Goal: Task Accomplishment & Management: Use online tool/utility

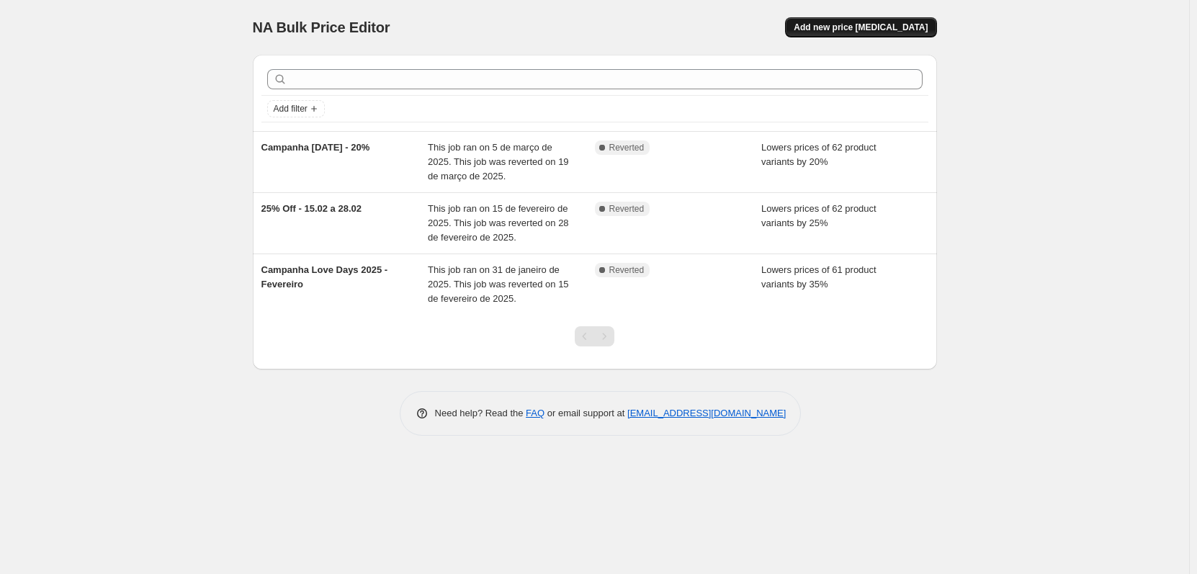
click at [899, 30] on span "Add new price change job" at bounding box center [861, 28] width 134 height 12
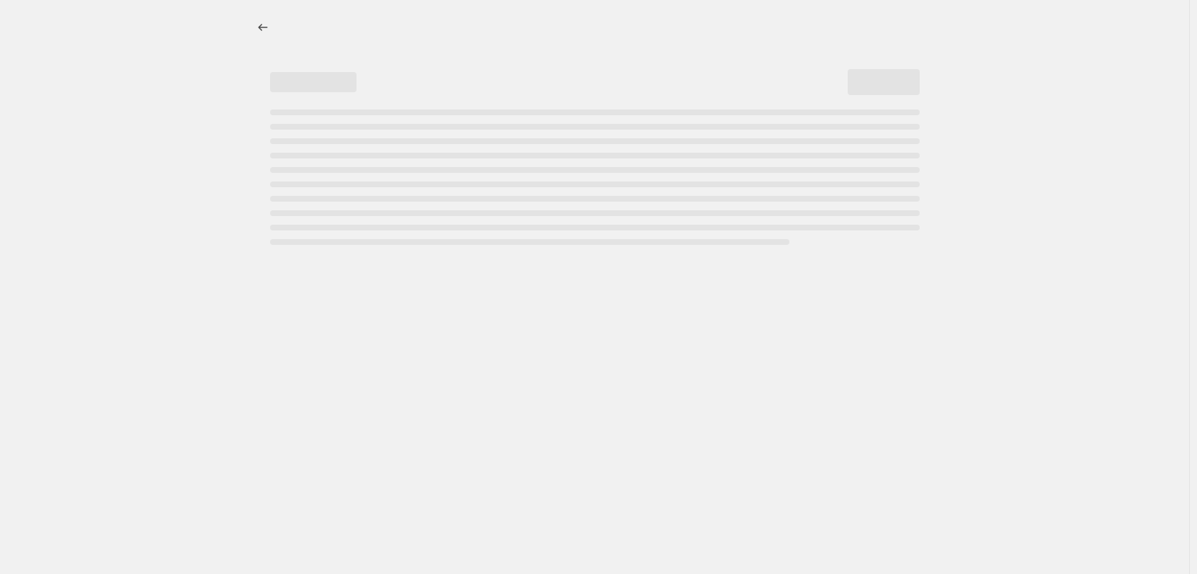
select select "percentage"
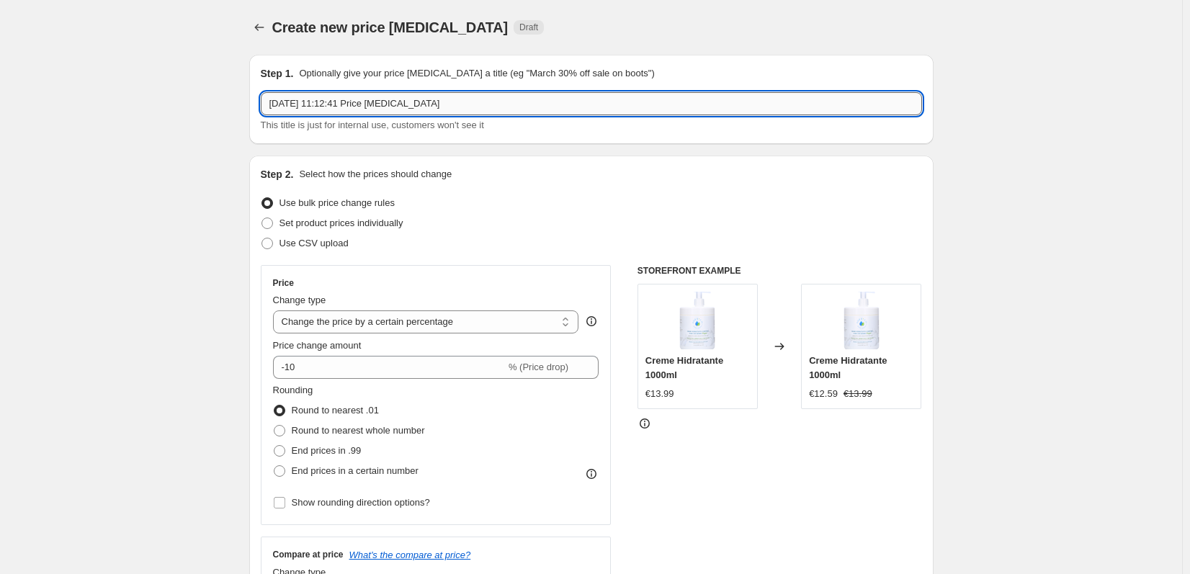
click at [421, 106] on input "9/10/2025, 11:12:41 Price change job" at bounding box center [591, 103] width 661 height 23
drag, startPoint x: 458, startPoint y: 105, endPoint x: 167, endPoint y: 111, distance: 291.0
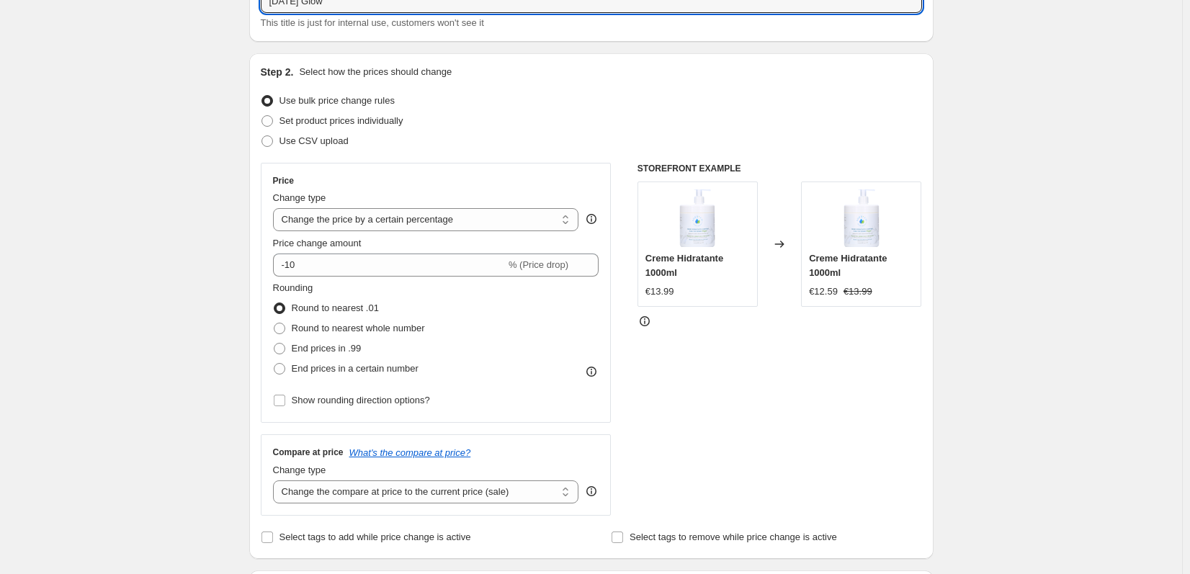
scroll to position [144, 0]
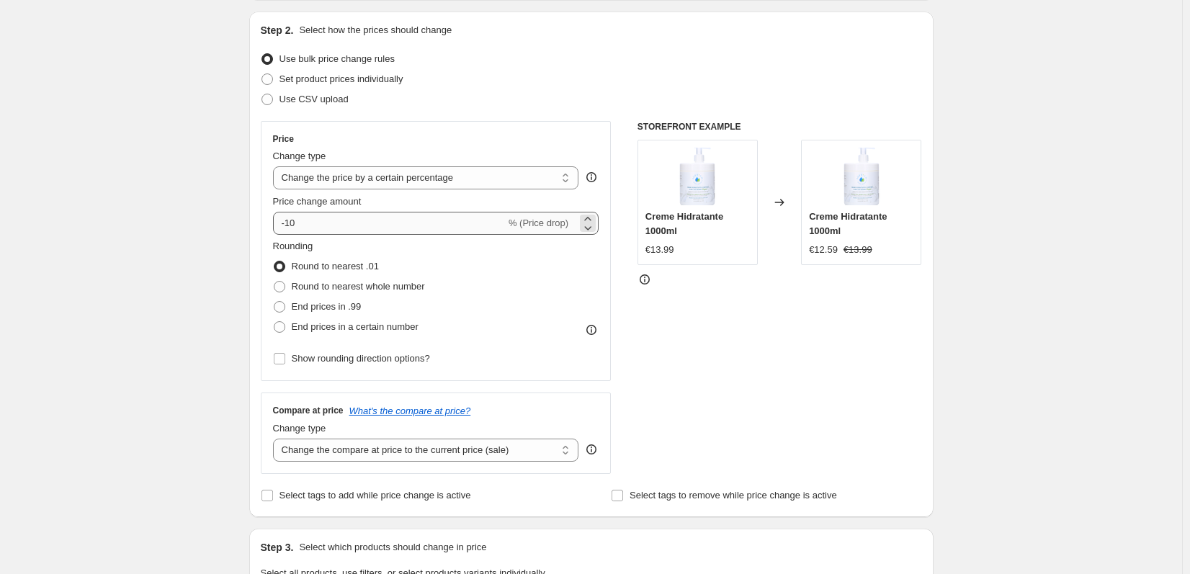
type input "Halloween Glow"
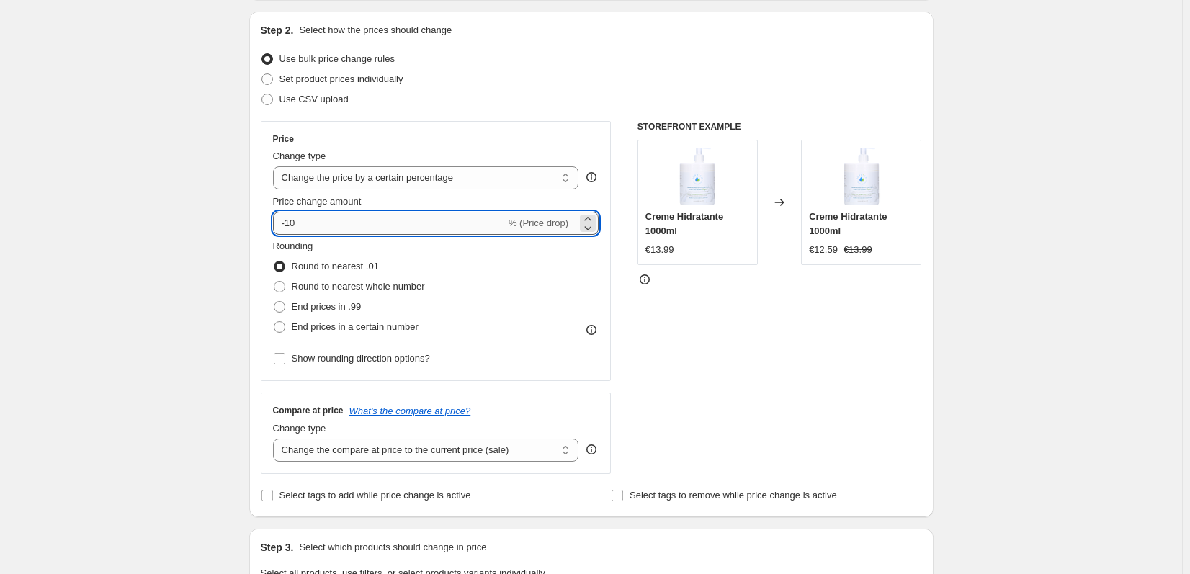
drag, startPoint x: 298, startPoint y: 223, endPoint x: 289, endPoint y: 225, distance: 9.1
click at [289, 225] on input "-10" at bounding box center [389, 223] width 233 height 23
type input "-1"
type input "-20"
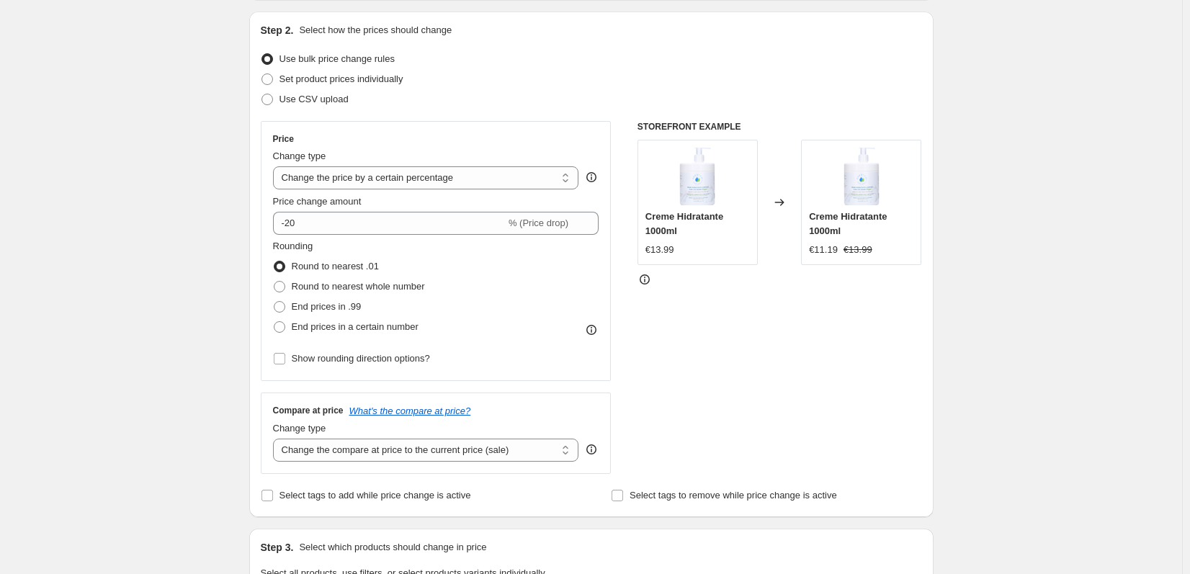
click at [151, 338] on div "Create new price change job. This page is ready Create new price change job Dra…" at bounding box center [591, 575] width 1182 height 1439
click at [304, 310] on span "End prices in .99" at bounding box center [327, 306] width 70 height 11
click at [274, 302] on input "End prices in .99" at bounding box center [274, 301] width 1 height 1
radio input "true"
click at [311, 261] on span "Round to nearest .01" at bounding box center [335, 266] width 87 height 14
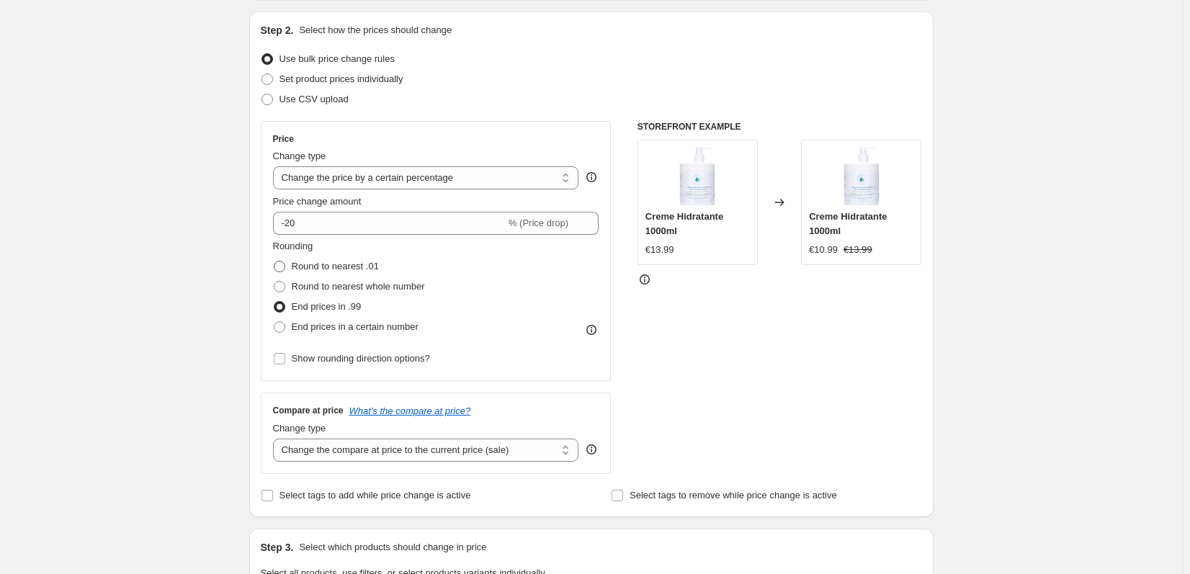
click at [274, 261] on input "Round to nearest .01" at bounding box center [274, 261] width 1 height 1
radio input "true"
click at [342, 286] on span "Round to nearest whole number" at bounding box center [358, 286] width 133 height 11
click at [274, 282] on input "Round to nearest whole number" at bounding box center [274, 281] width 1 height 1
radio input "true"
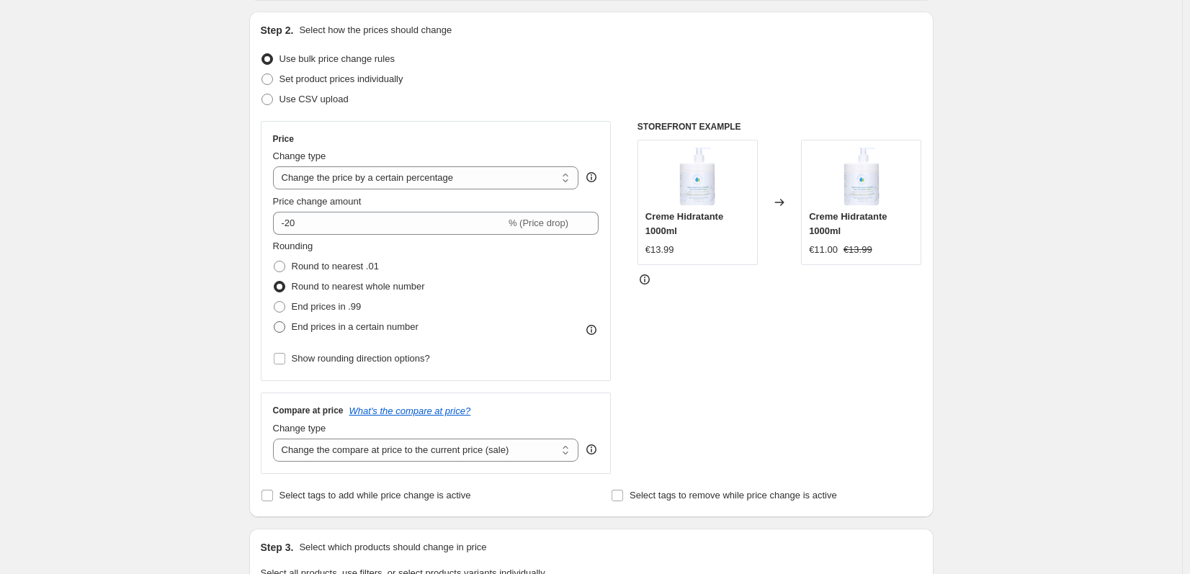
click at [343, 327] on span "End prices in a certain number" at bounding box center [355, 326] width 127 height 11
click at [274, 322] on input "End prices in a certain number" at bounding box center [274, 321] width 1 height 1
radio input "true"
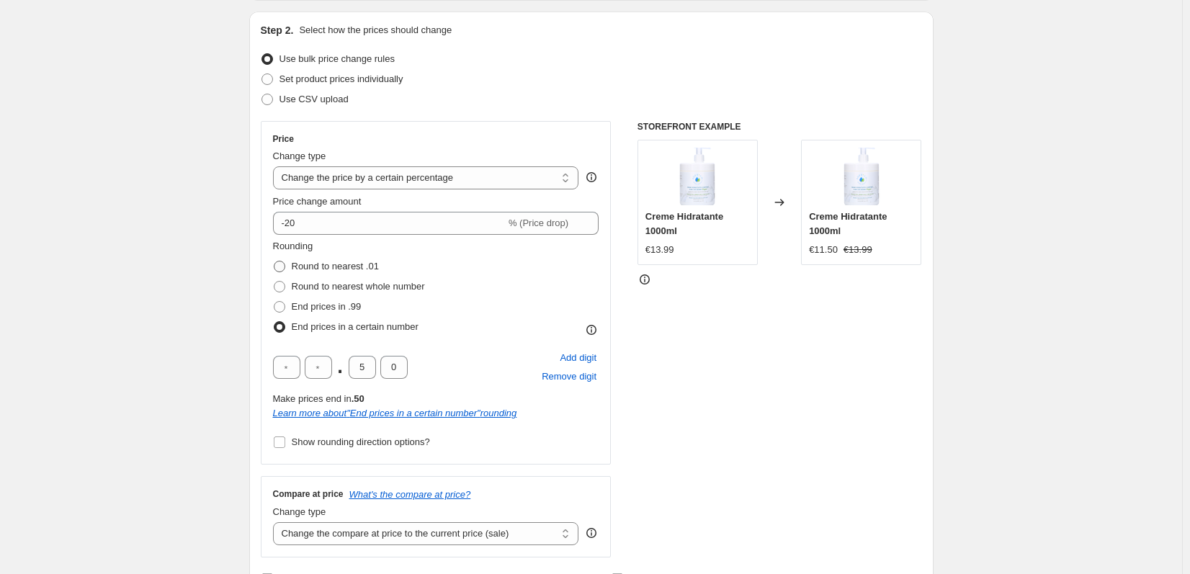
click at [322, 265] on span "Round to nearest .01" at bounding box center [335, 266] width 87 height 11
click at [274, 261] on input "Round to nearest .01" at bounding box center [274, 261] width 1 height 1
radio input "true"
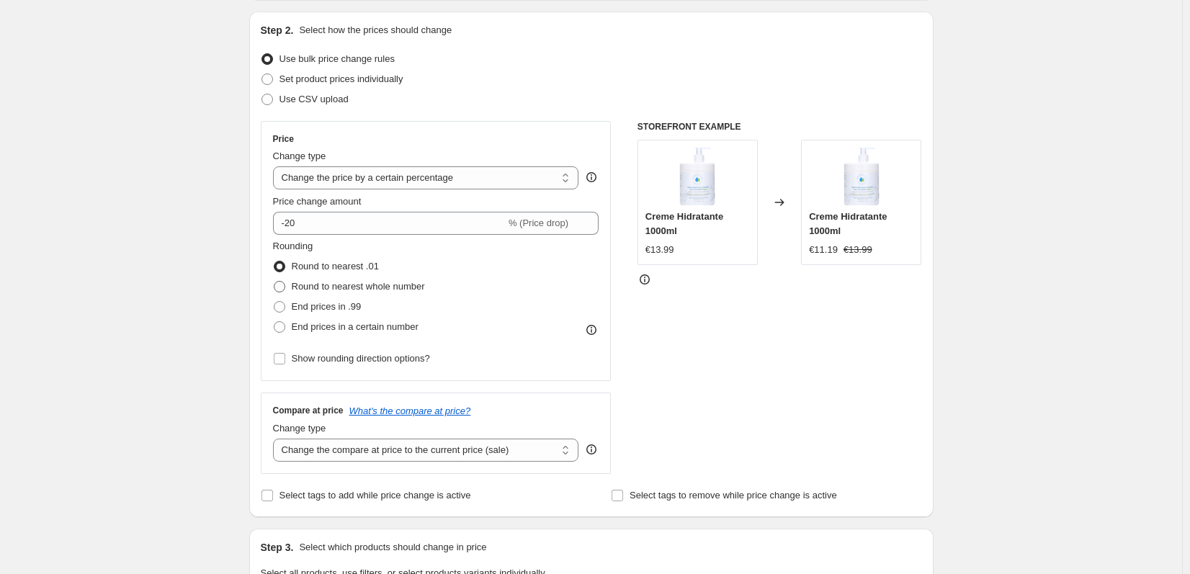
click at [320, 290] on span "Round to nearest whole number" at bounding box center [358, 286] width 133 height 11
click at [274, 282] on input "Round to nearest whole number" at bounding box center [274, 281] width 1 height 1
radio input "true"
click at [305, 308] on span "End prices in .99" at bounding box center [327, 306] width 70 height 11
click at [274, 302] on input "End prices in .99" at bounding box center [274, 301] width 1 height 1
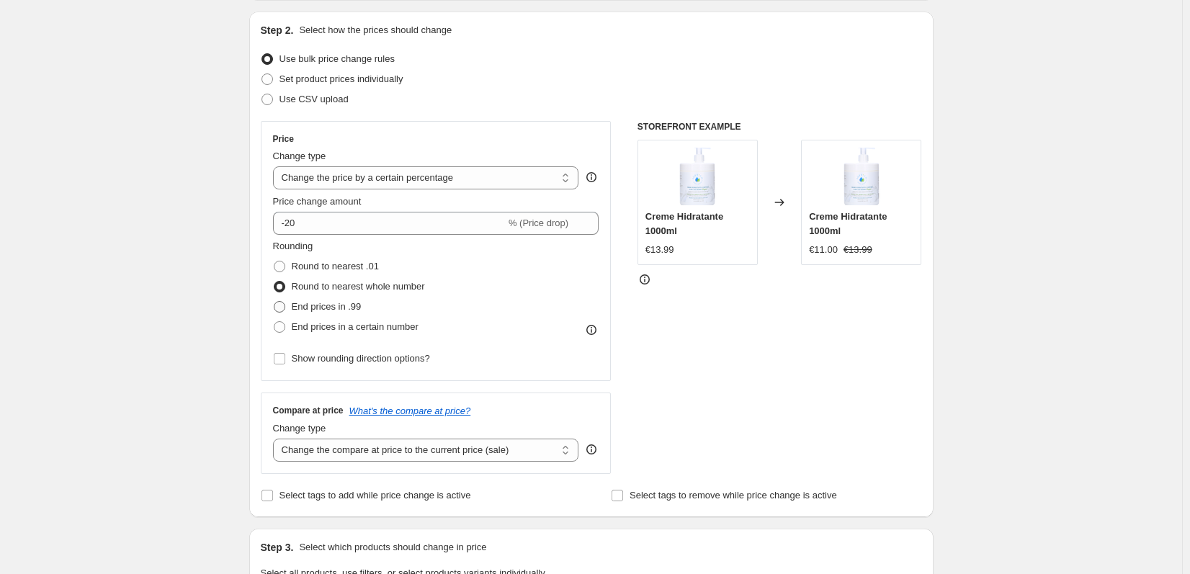
radio input "true"
click at [326, 263] on span "Round to nearest .01" at bounding box center [335, 266] width 87 height 11
click at [274, 261] on input "Round to nearest .01" at bounding box center [274, 261] width 1 height 1
radio input "true"
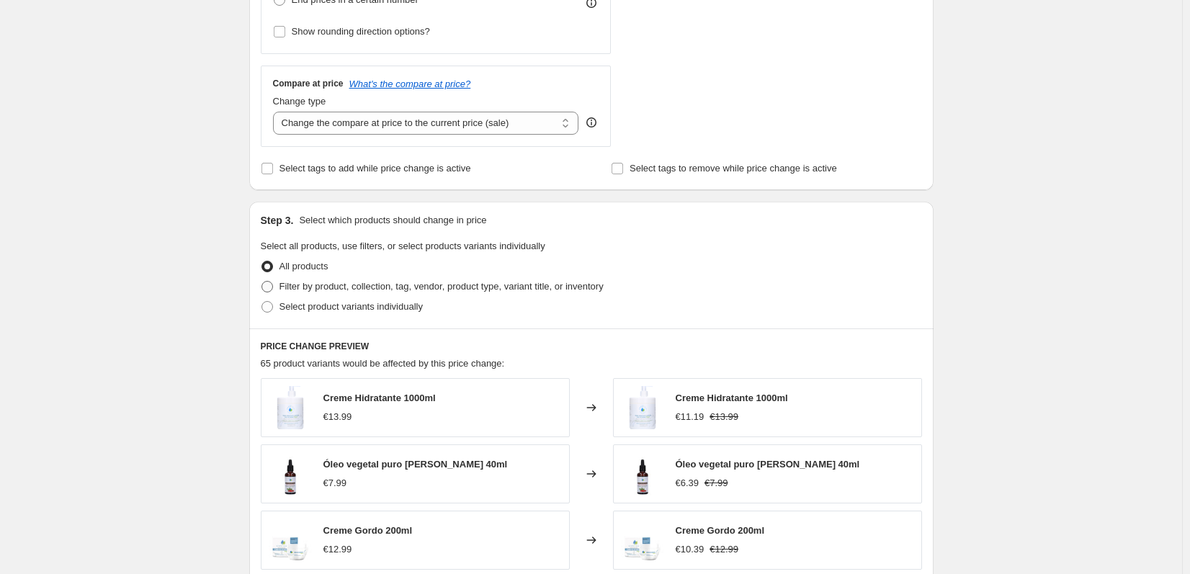
scroll to position [288, 0]
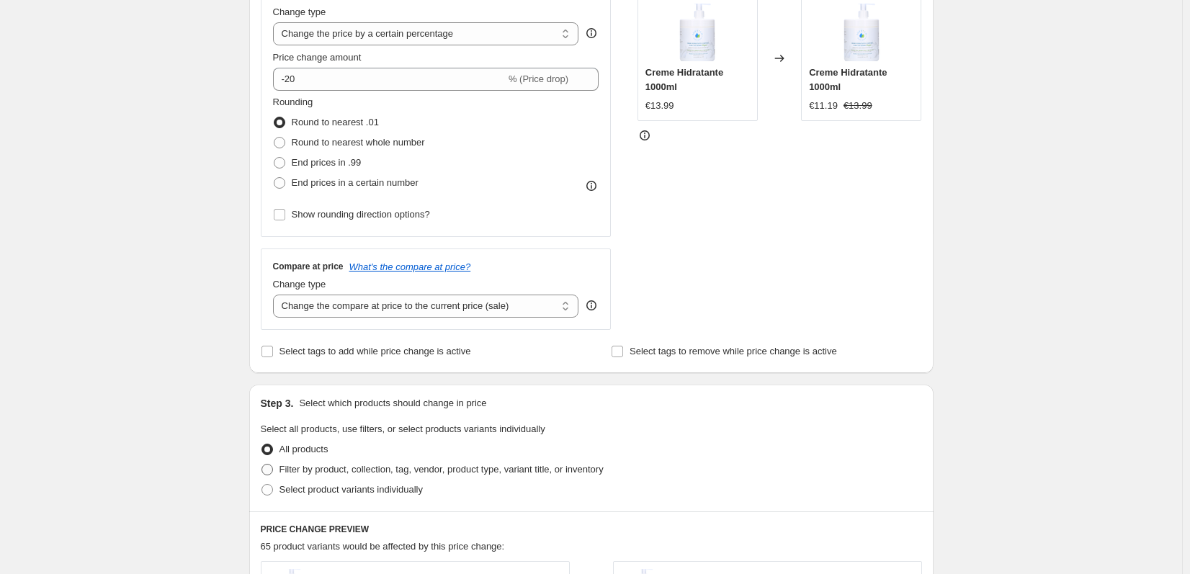
click at [320, 468] on span "Filter by product, collection, tag, vendor, product type, variant title, or inv…" at bounding box center [441, 469] width 324 height 11
click at [262, 464] on input "Filter by product, collection, tag, vendor, product type, variant title, or inv…" at bounding box center [261, 464] width 1 height 1
radio input "true"
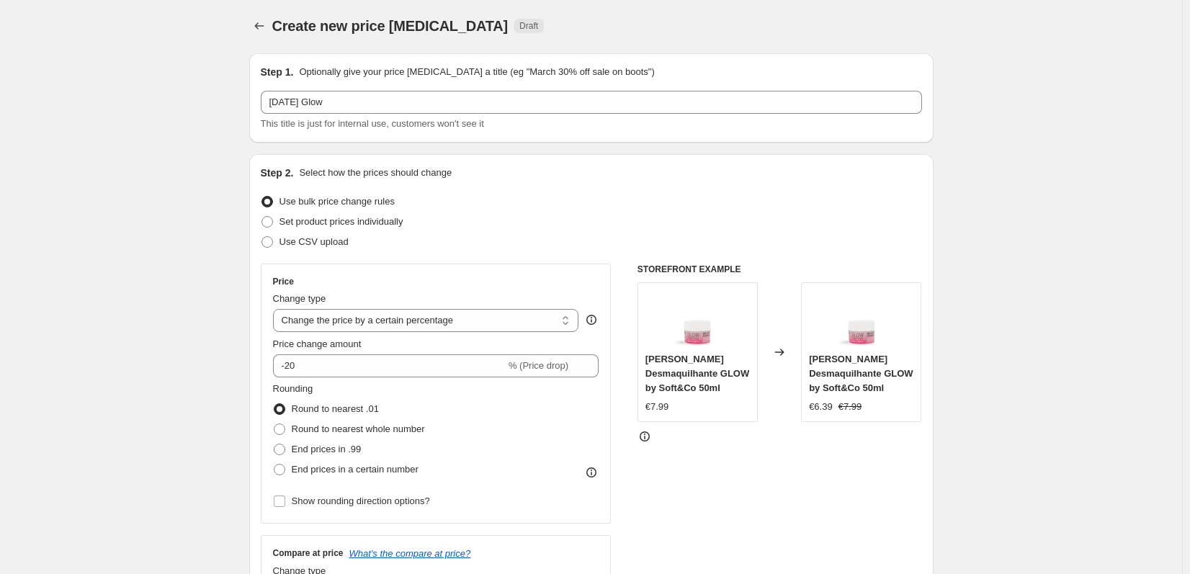
scroll to position [0, 0]
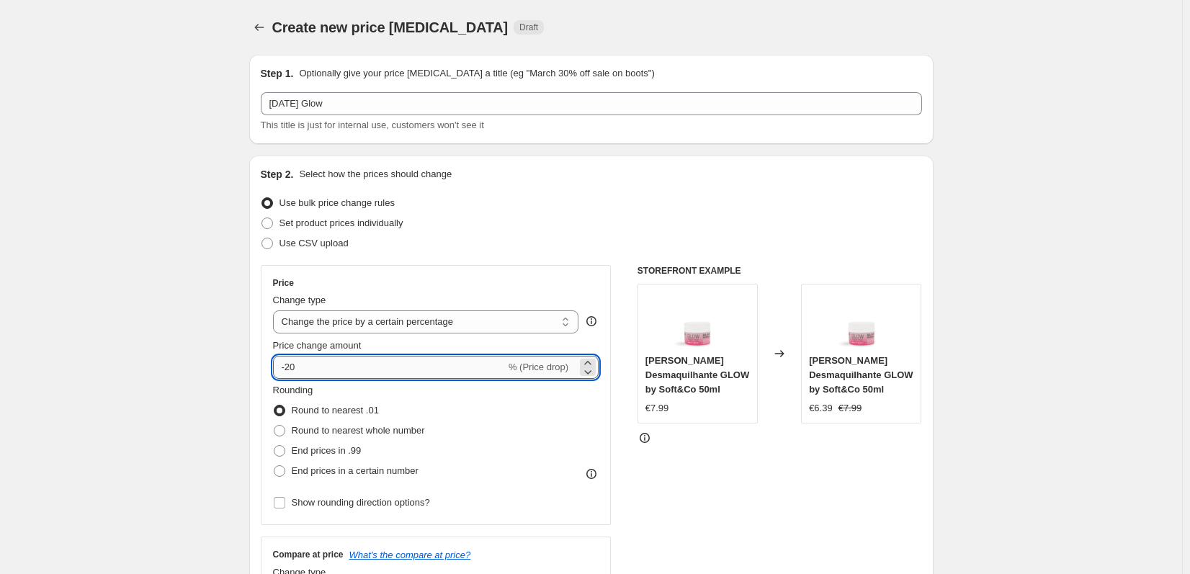
drag, startPoint x: 307, startPoint y: 369, endPoint x: 284, endPoint y: 370, distance: 22.4
click at [284, 370] on input "-20" at bounding box center [389, 367] width 233 height 23
click at [294, 369] on input "-20" at bounding box center [389, 367] width 233 height 23
type input "-25"
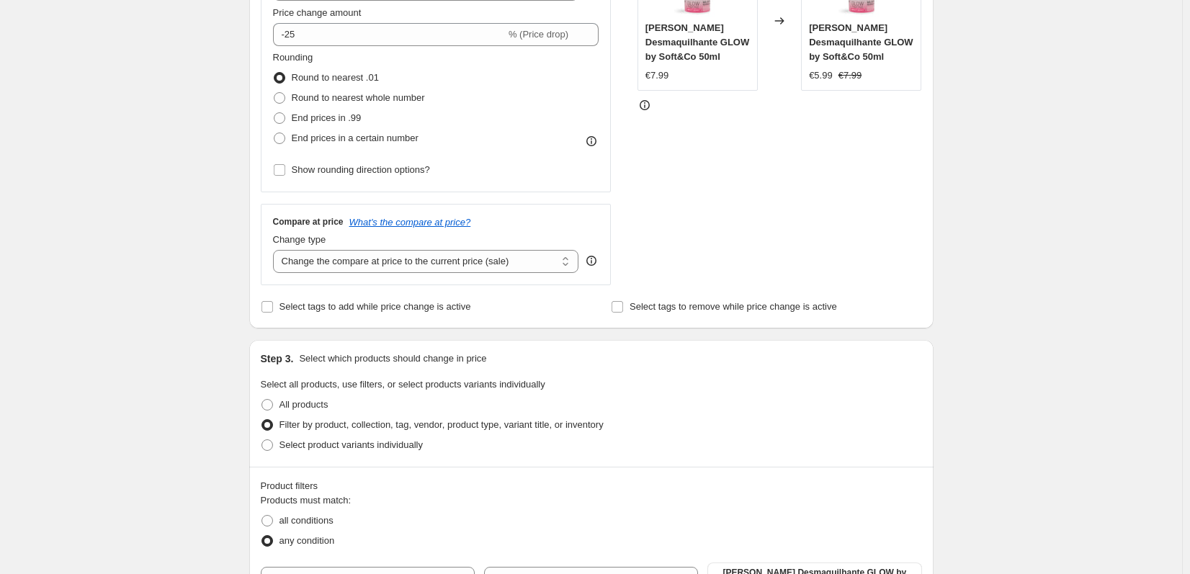
scroll to position [360, 0]
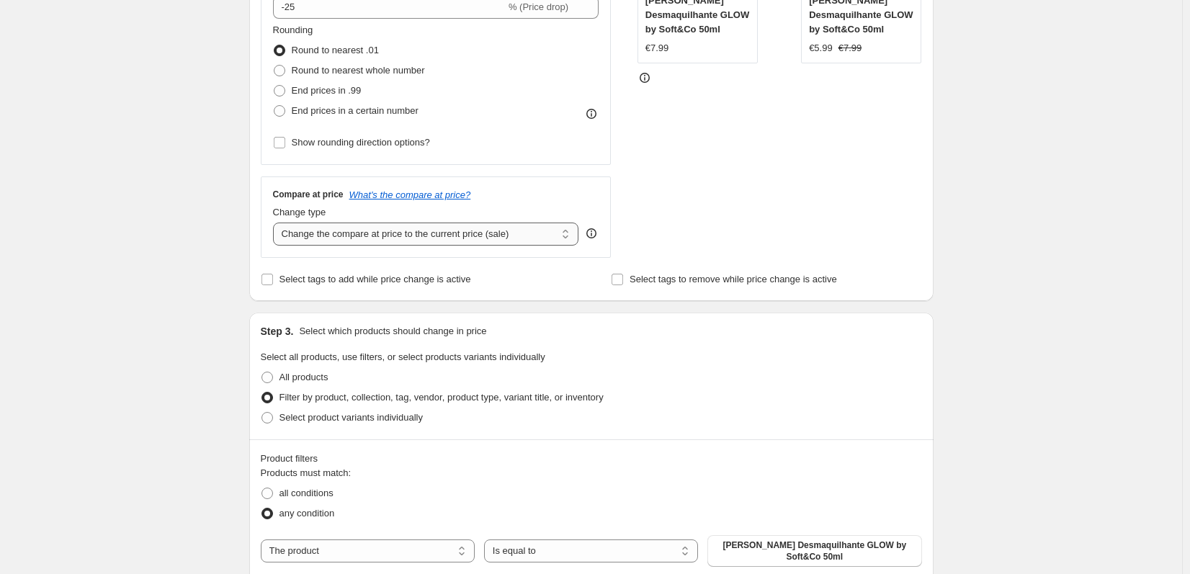
click at [426, 241] on select "Change the compare at price to the current price (sale) Change the compare at p…" at bounding box center [426, 234] width 306 height 23
click at [276, 223] on select "Change the compare at price to the current price (sale) Change the compare at p…" at bounding box center [426, 234] width 306 height 23
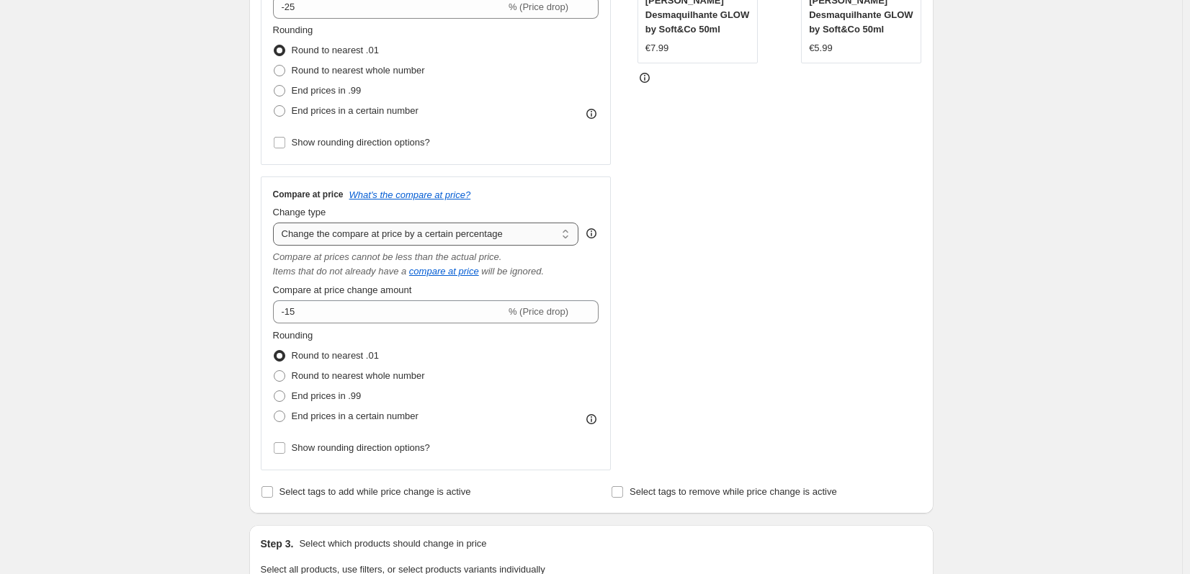
click at [426, 228] on select "Change the compare at price to the current price (sale) Change the compare at p…" at bounding box center [426, 234] width 306 height 23
select select "ep"
click at [276, 223] on select "Change the compare at price to the current price (sale) Change the compare at p…" at bounding box center [426, 234] width 306 height 23
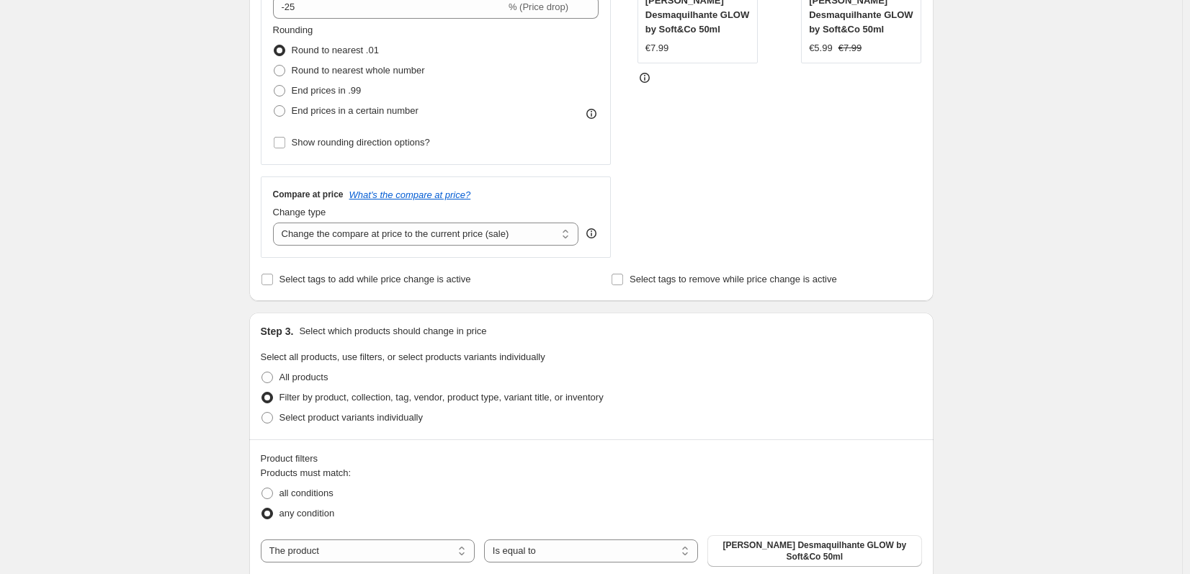
click at [228, 320] on div "Create new price change job. This page is ready Create new price change job Dra…" at bounding box center [591, 314] width 1182 height 1349
click at [357, 220] on div "Change type Change the compare at price to the current price (sale) Change the …" at bounding box center [426, 225] width 306 height 40
click at [345, 238] on select "Change the compare at price to the current price (sale) Change the compare at p…" at bounding box center [426, 234] width 306 height 23
drag, startPoint x: 961, startPoint y: 359, endPoint x: 967, endPoint y: 368, distance: 10.8
click at [961, 359] on div "Create new price change job. This page is ready Create new price change job Dra…" at bounding box center [591, 314] width 1182 height 1349
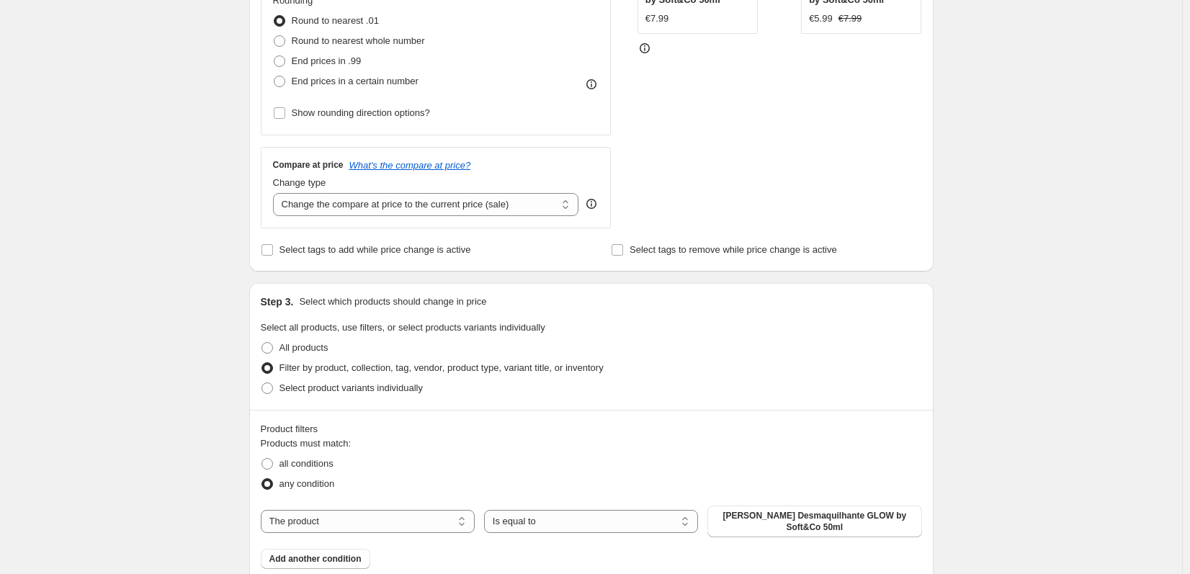
scroll to position [504, 0]
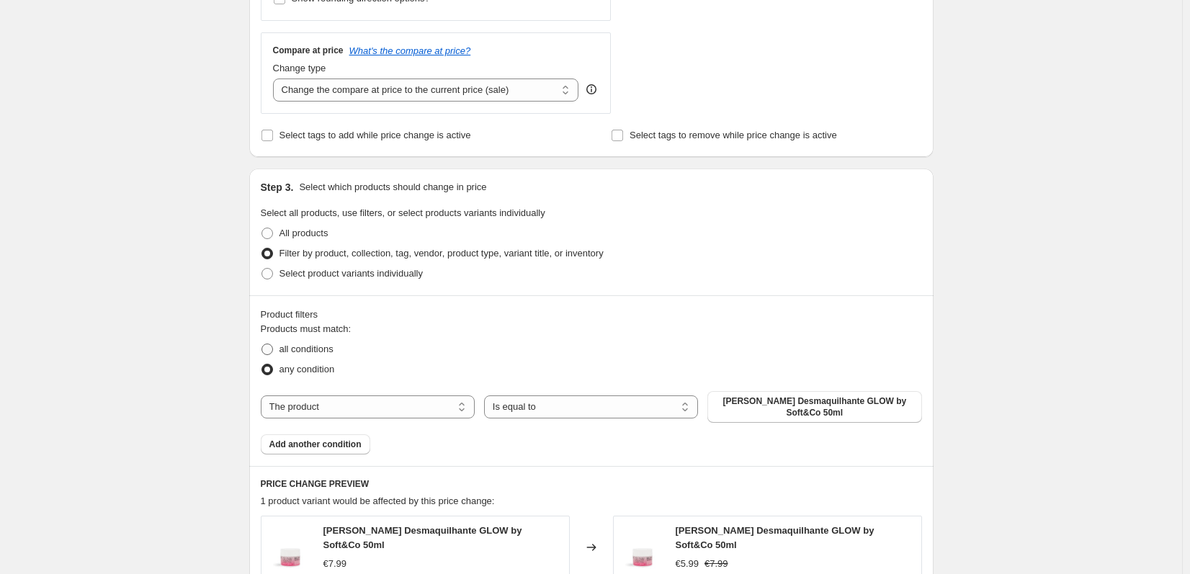
click at [305, 356] on span "all conditions" at bounding box center [306, 349] width 54 height 14
click at [262, 344] on input "all conditions" at bounding box center [261, 343] width 1 height 1
radio input "true"
click at [296, 368] on span "any condition" at bounding box center [306, 369] width 55 height 11
click at [262, 364] on input "any condition" at bounding box center [261, 364] width 1 height 1
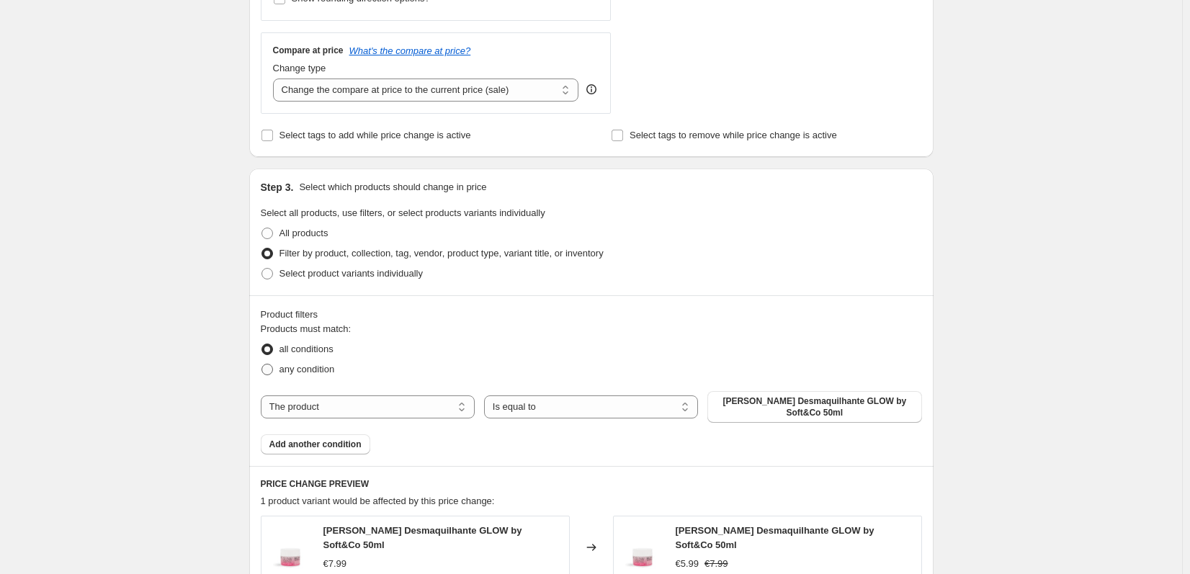
radio input "true"
click at [356, 275] on span "Select product variants individually" at bounding box center [350, 273] width 143 height 11
click at [262, 269] on input "Select product variants individually" at bounding box center [261, 268] width 1 height 1
radio input "true"
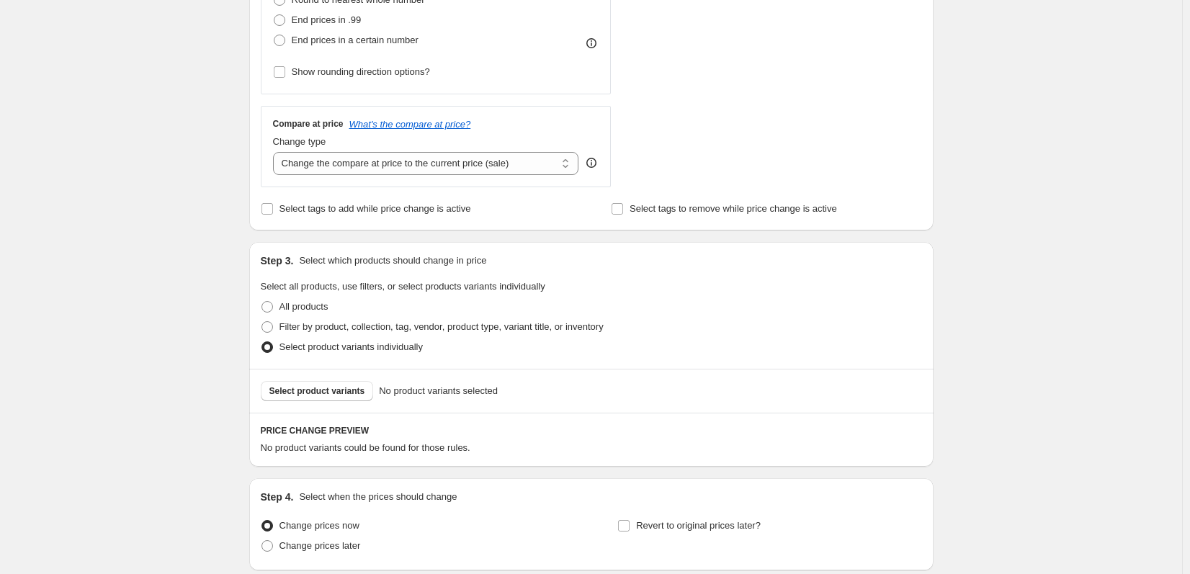
scroll to position [432, 0]
click at [352, 392] on span "Select product variants" at bounding box center [317, 390] width 96 height 12
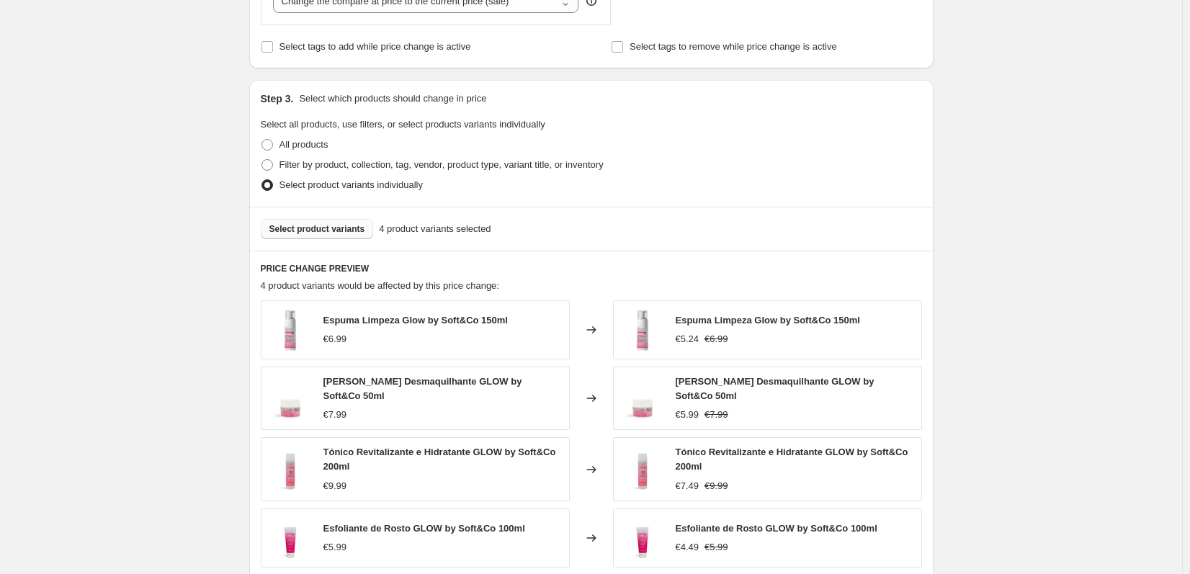
scroll to position [792, 0]
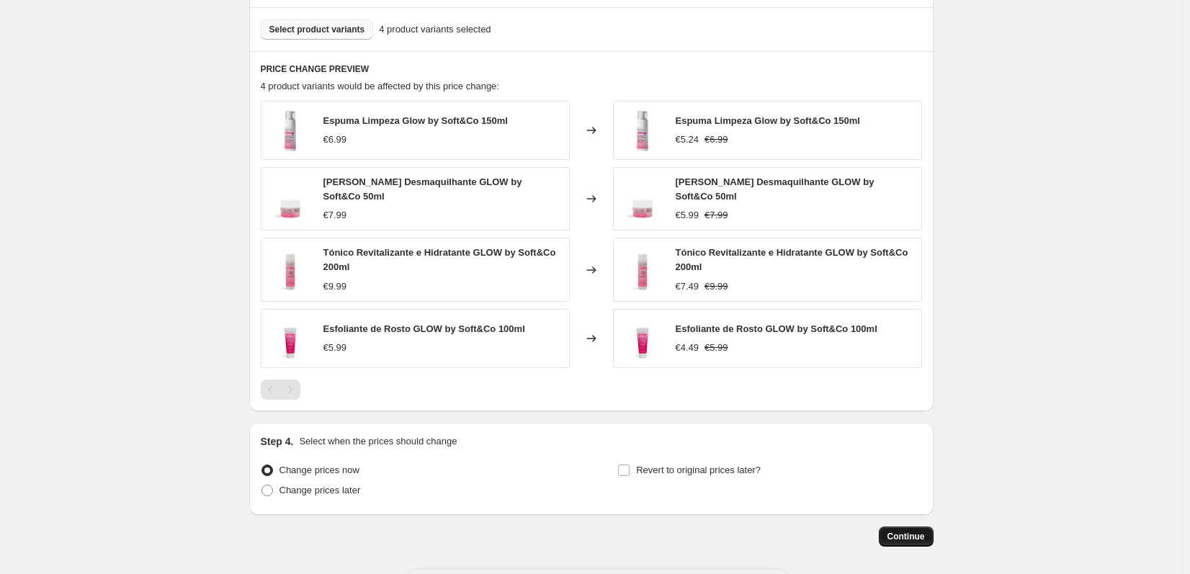
click at [897, 537] on span "Continue" at bounding box center [905, 537] width 37 height 12
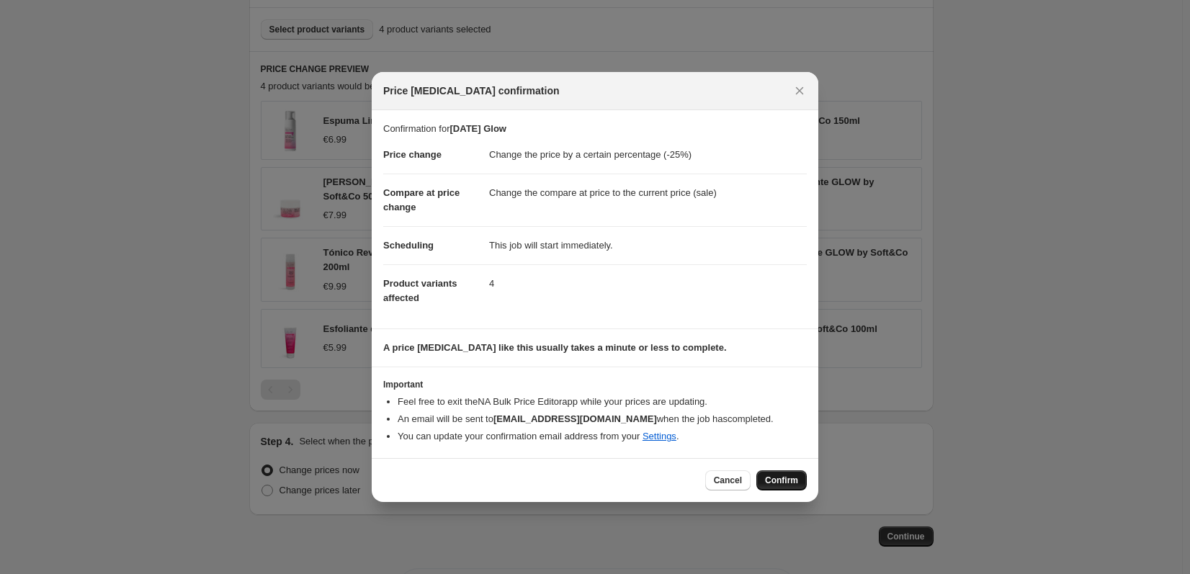
click at [786, 482] on span "Confirm" at bounding box center [781, 481] width 33 height 12
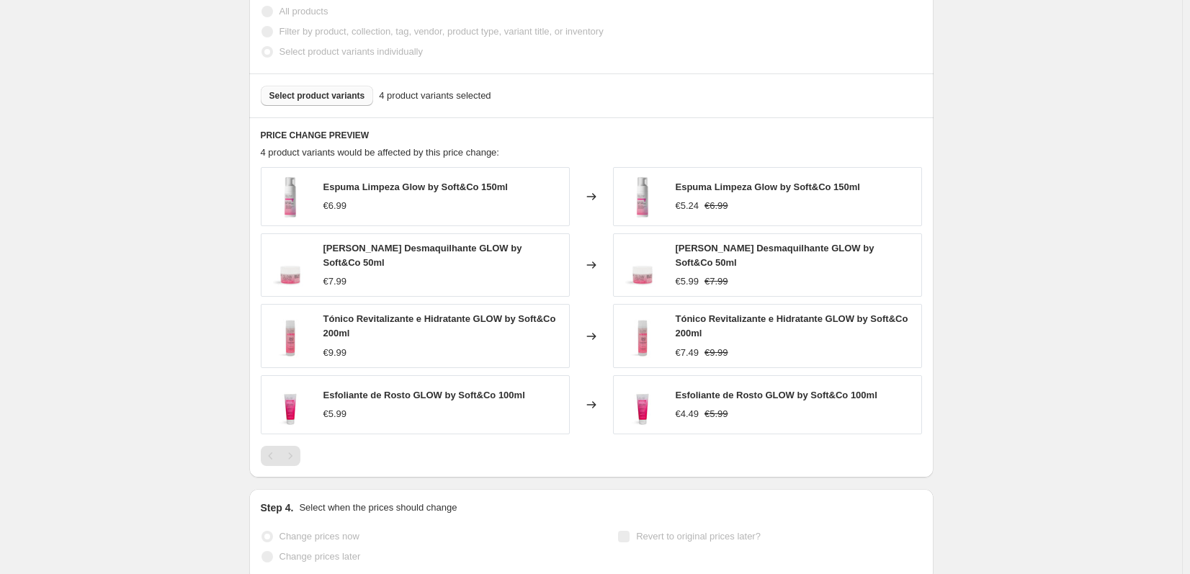
scroll to position [830, 0]
